Goal: Information Seeking & Learning: Learn about a topic

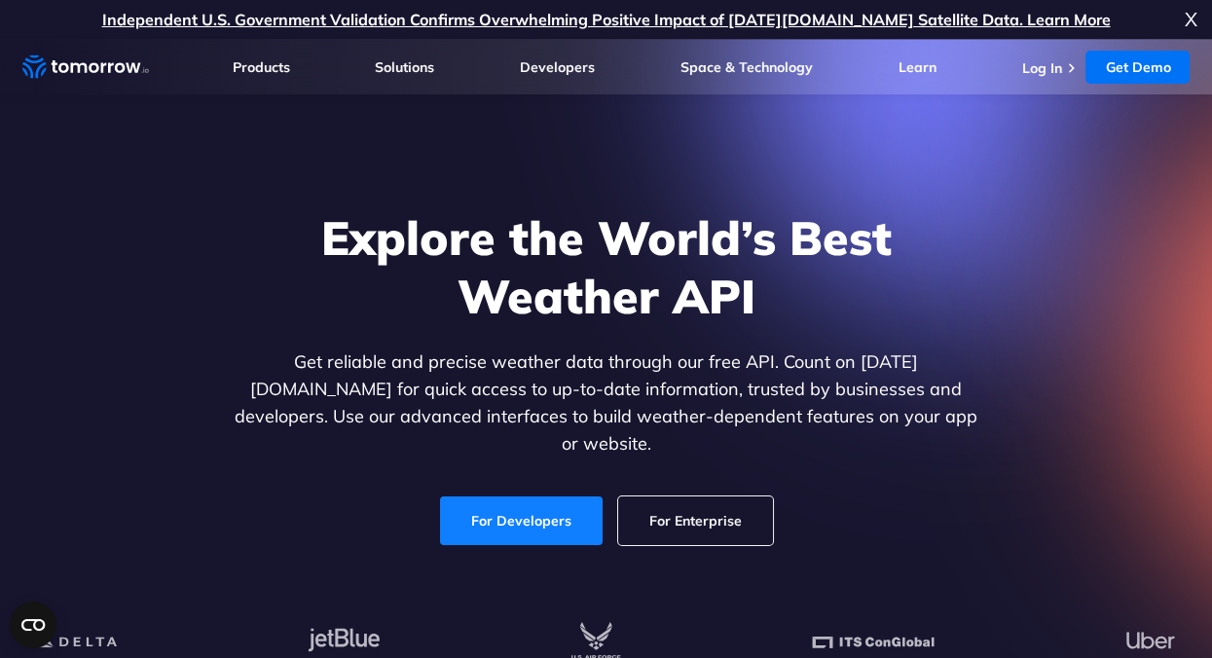
click at [583, 511] on link "For Developers" at bounding box center [521, 520] width 163 height 49
click at [582, 496] on link "For Developers" at bounding box center [521, 520] width 163 height 49
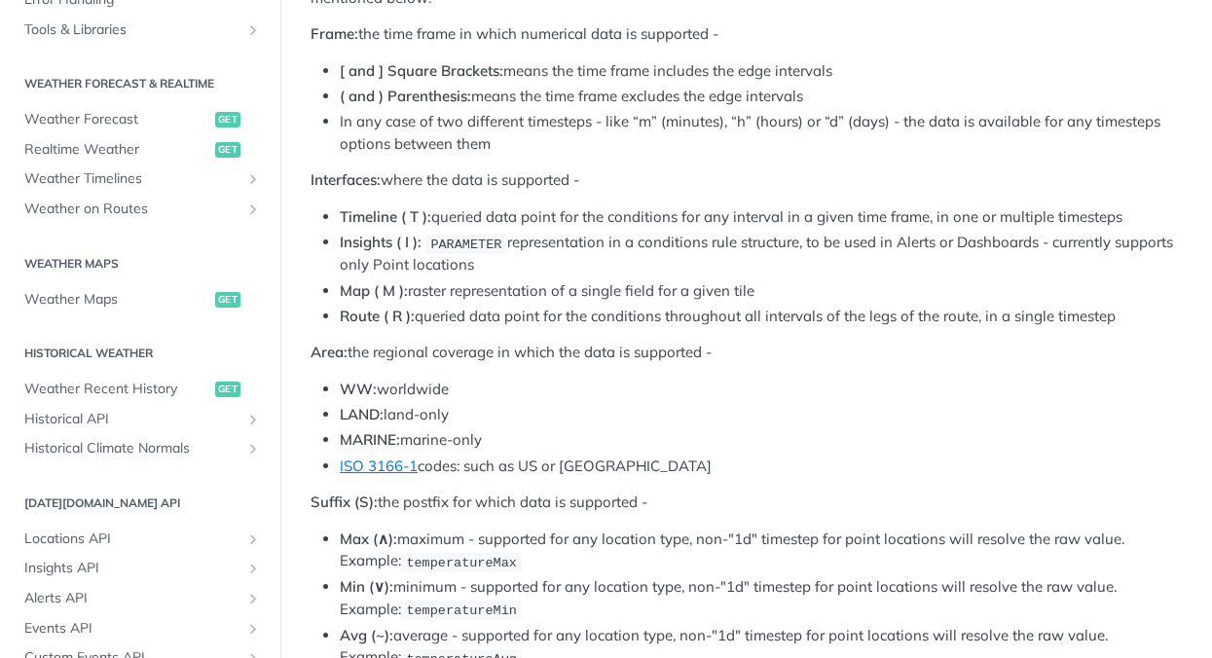
scroll to position [794, 0]
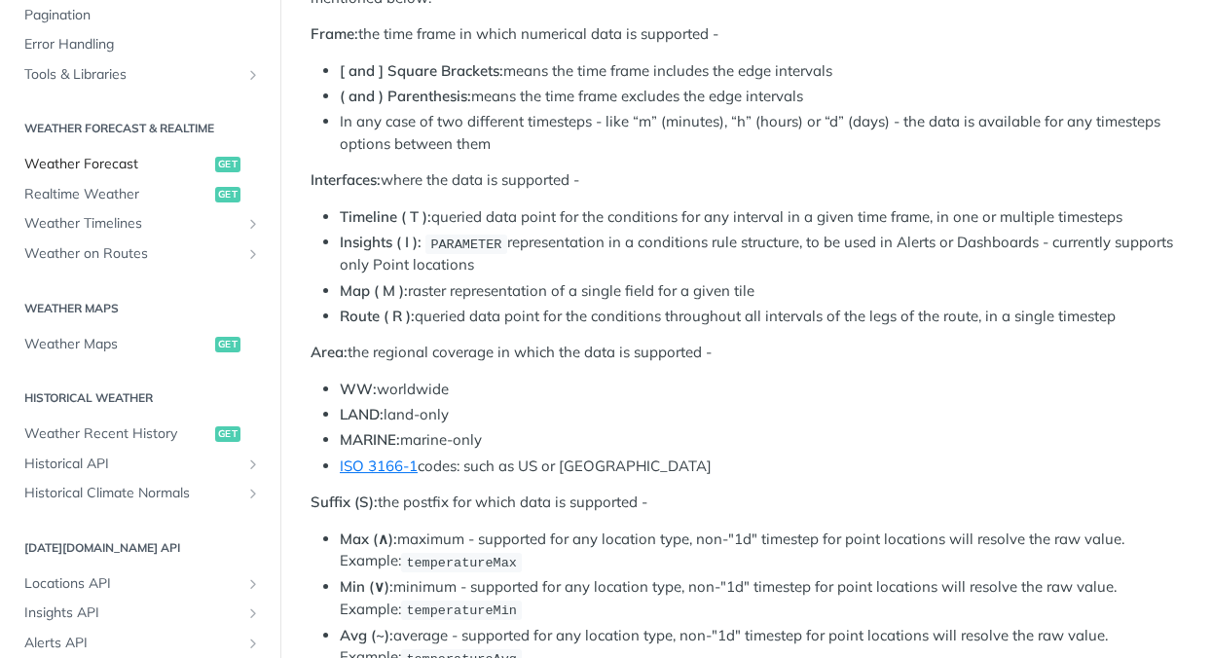
click at [205, 163] on span "Weather Forecast" at bounding box center [117, 164] width 186 height 19
